Goal: Task Accomplishment & Management: Use online tool/utility

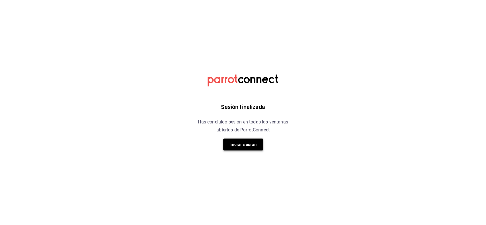
click at [246, 147] on button "Iniciar sesión" at bounding box center [243, 145] width 40 height 12
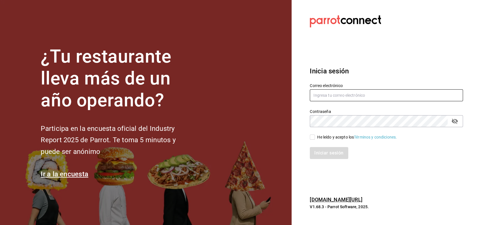
type input "[PERSON_NAME][EMAIL_ADDRESS][PERSON_NAME][DOMAIN_NAME]"
click at [310, 137] on input "He leído y acepto los Términos y condiciones." at bounding box center [312, 137] width 5 height 5
checkbox input "true"
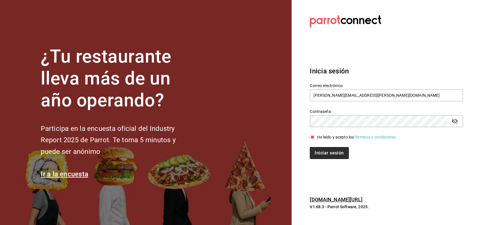
click at [321, 150] on button "Iniciar sesión" at bounding box center [329, 153] width 39 height 12
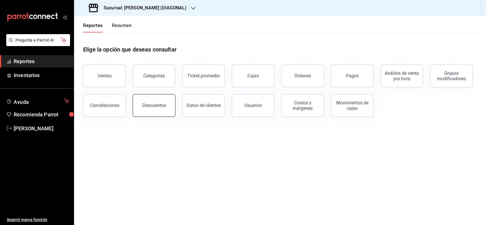
click at [137, 104] on button "Descuentos" at bounding box center [154, 105] width 43 height 23
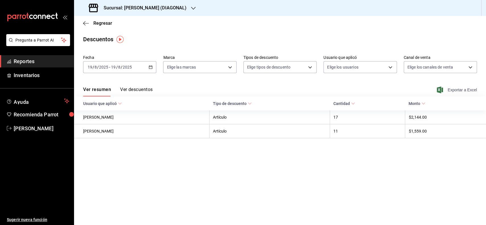
click at [450, 91] on span "Exportar a Excel" at bounding box center [457, 90] width 39 height 7
click at [107, 22] on span "Regresar" at bounding box center [102, 23] width 19 height 5
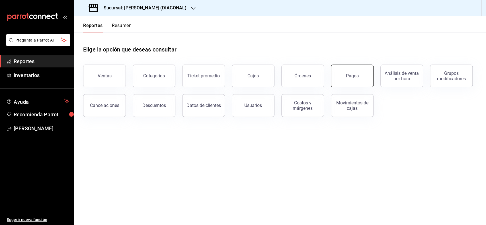
click at [357, 71] on button "Pagos" at bounding box center [352, 76] width 43 height 23
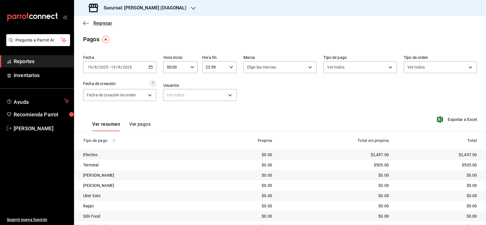
click at [103, 22] on span "Regresar" at bounding box center [102, 23] width 19 height 5
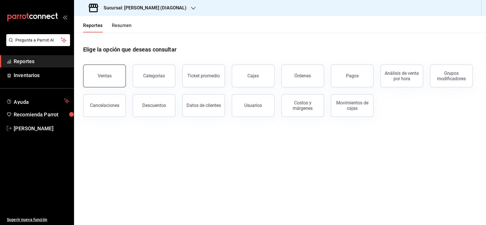
click at [111, 79] on button "Ventas" at bounding box center [104, 76] width 43 height 23
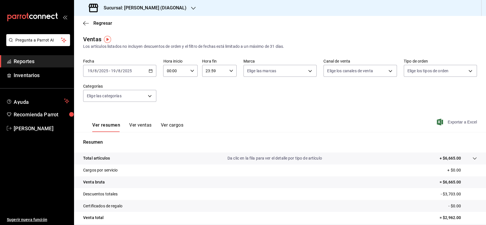
click at [453, 120] on span "Exportar a Excel" at bounding box center [457, 122] width 39 height 7
